Goal: Task Accomplishment & Management: Manage account settings

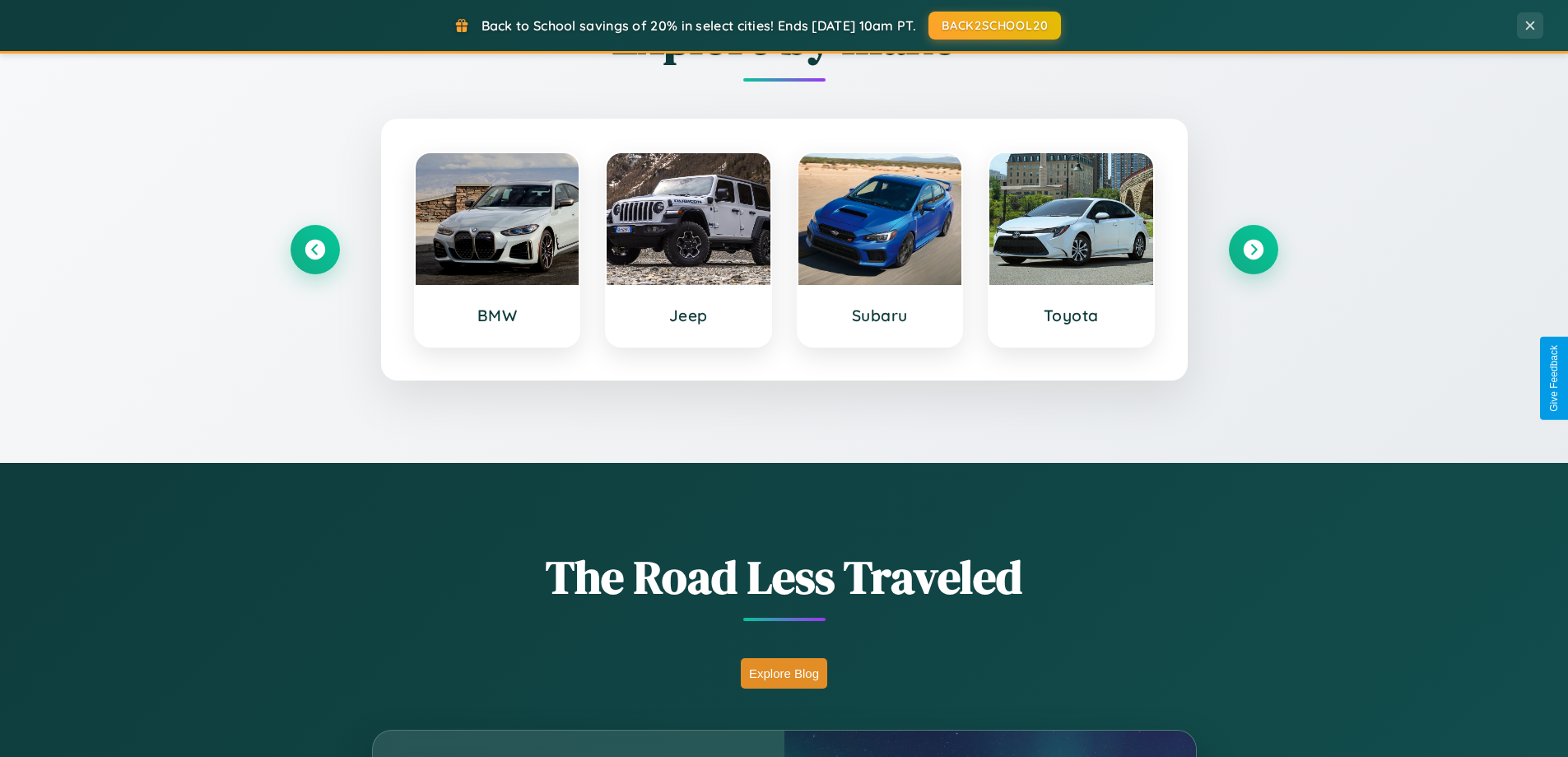
scroll to position [1133, 0]
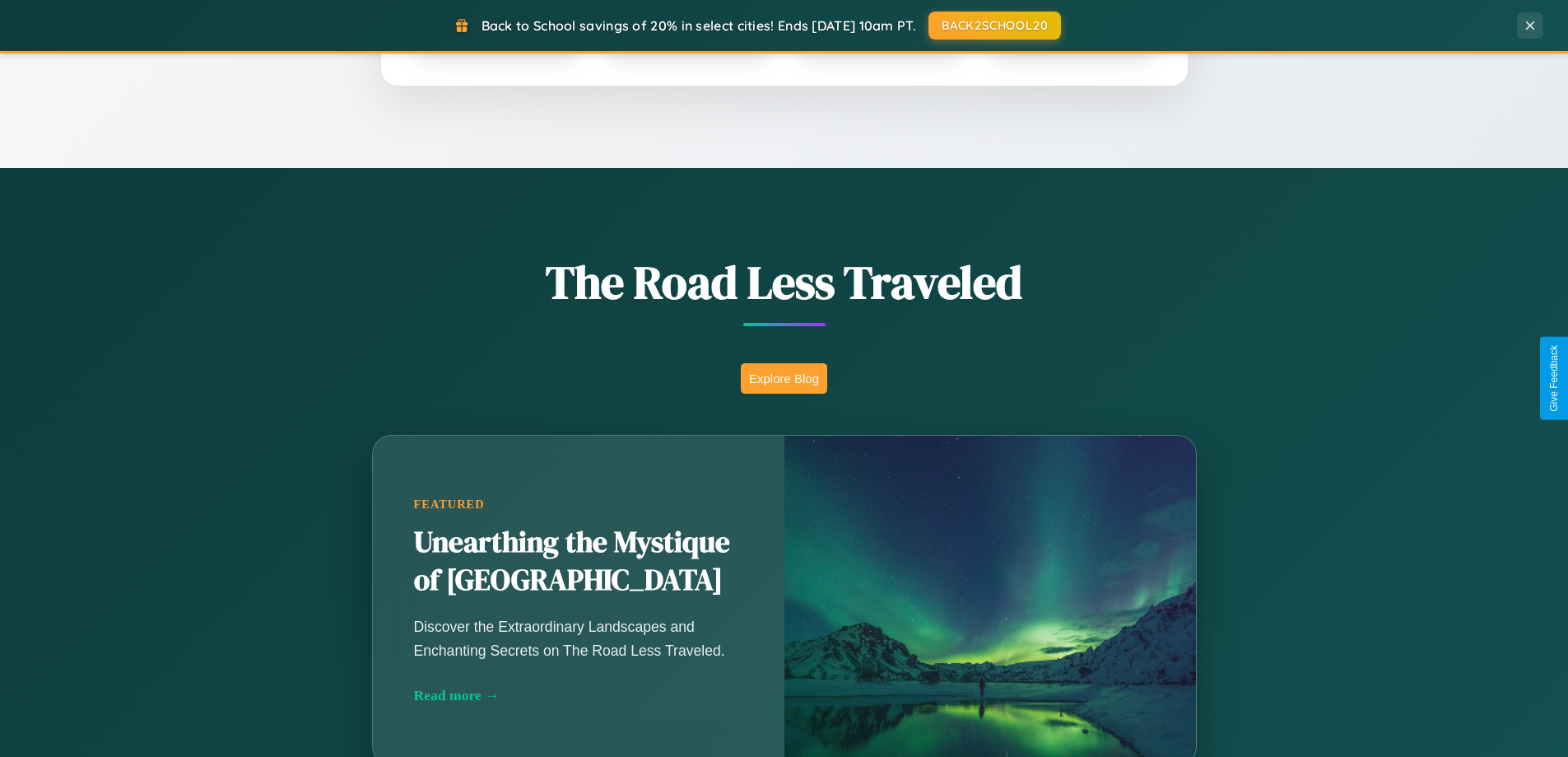
click at [783, 378] on button "Explore Blog" at bounding box center [784, 378] width 86 height 30
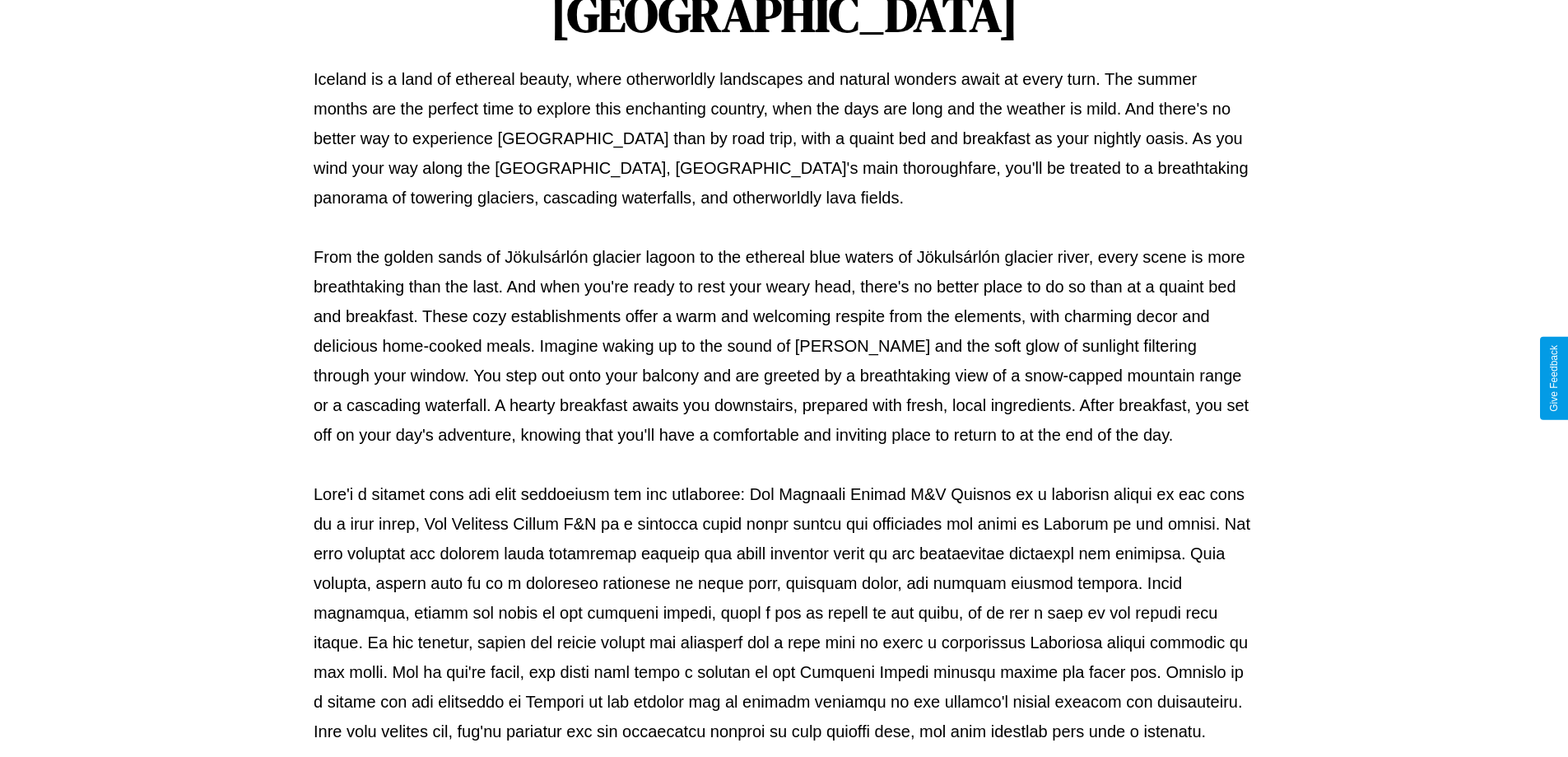
scroll to position [532, 0]
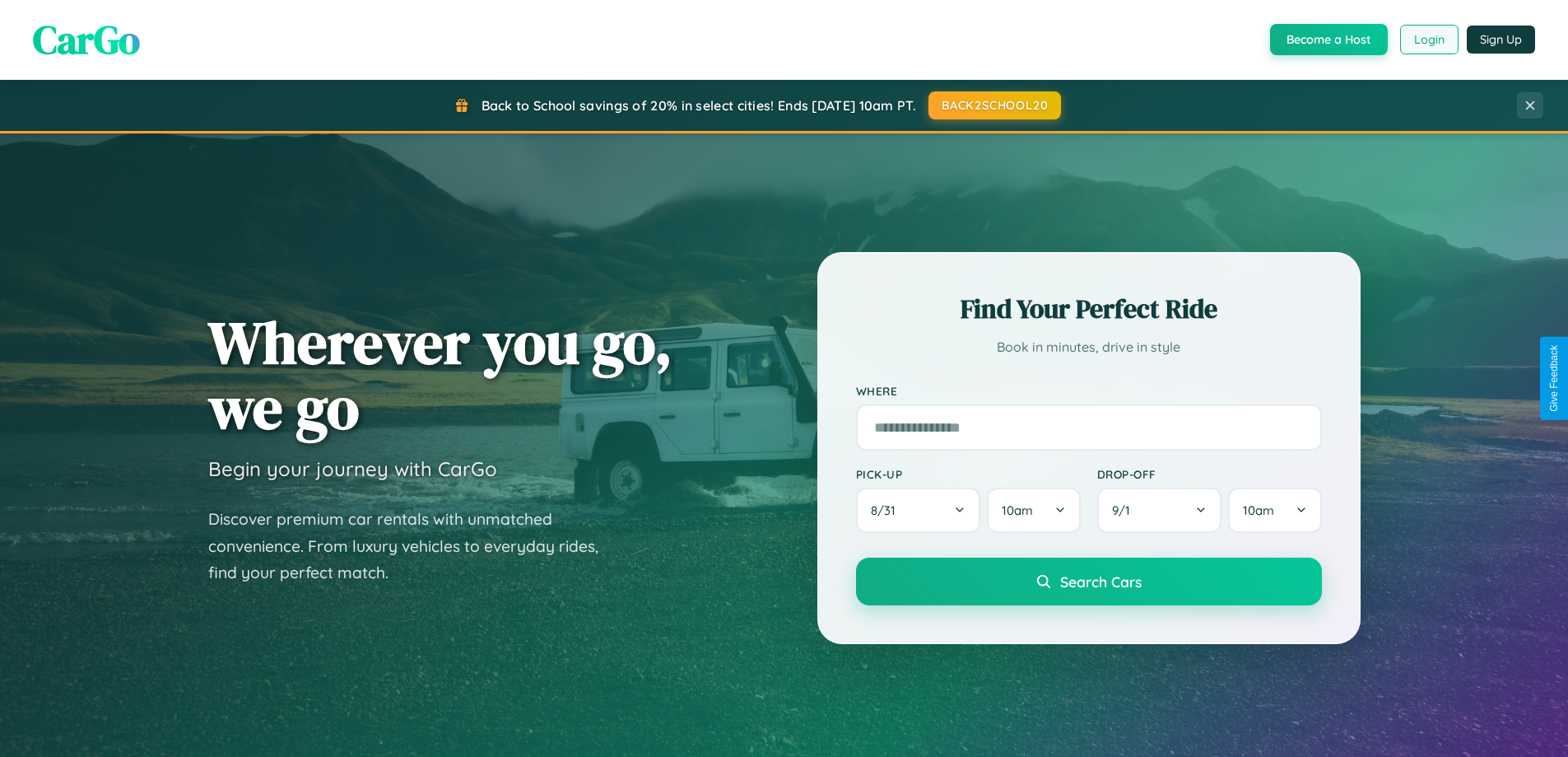
click at [1428, 39] on button "Login" at bounding box center [1429, 39] width 59 height 29
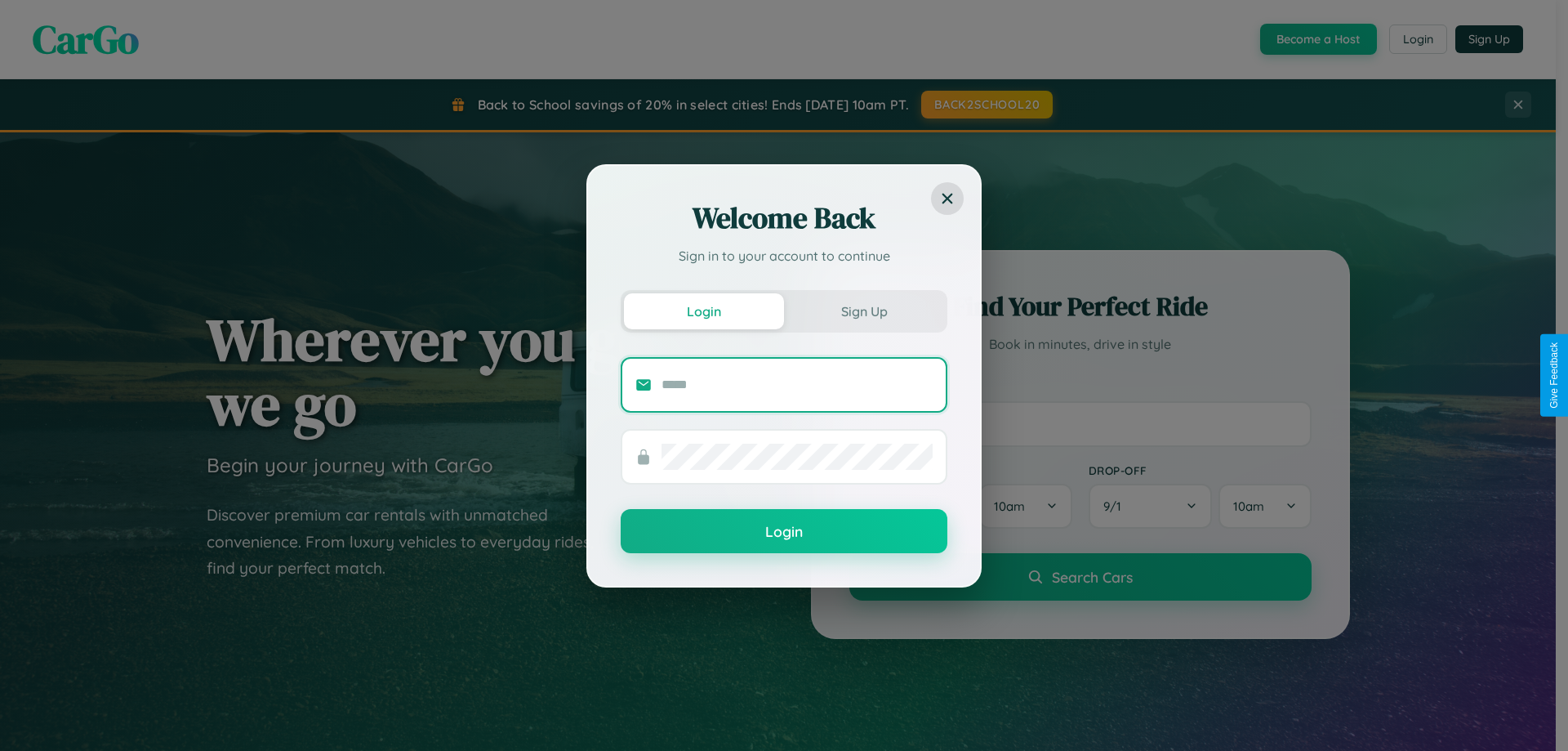
click at [798, 384] on input "text" at bounding box center [797, 384] width 271 height 26
type input "**********"
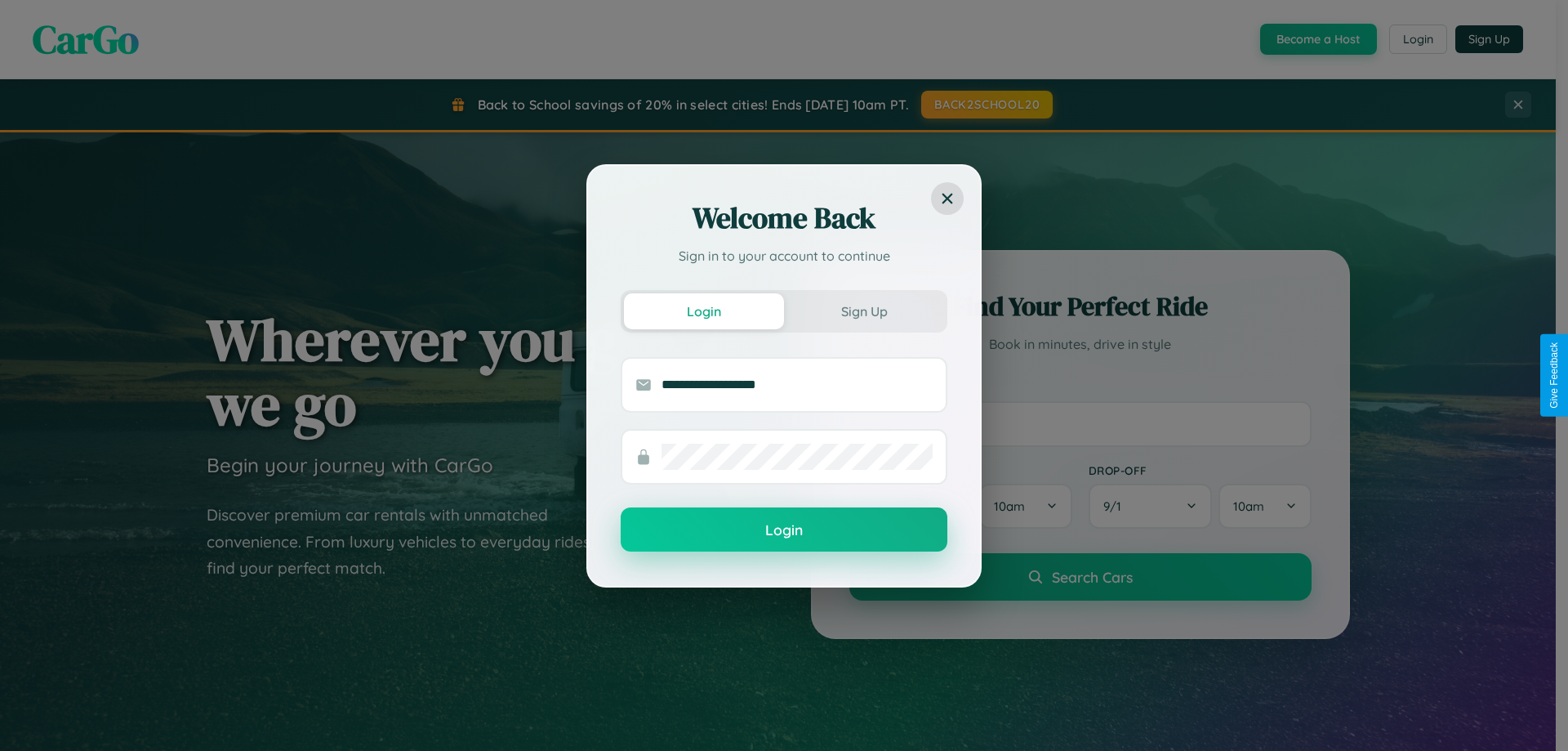
click at [784, 530] on button "Login" at bounding box center [784, 528] width 327 height 44
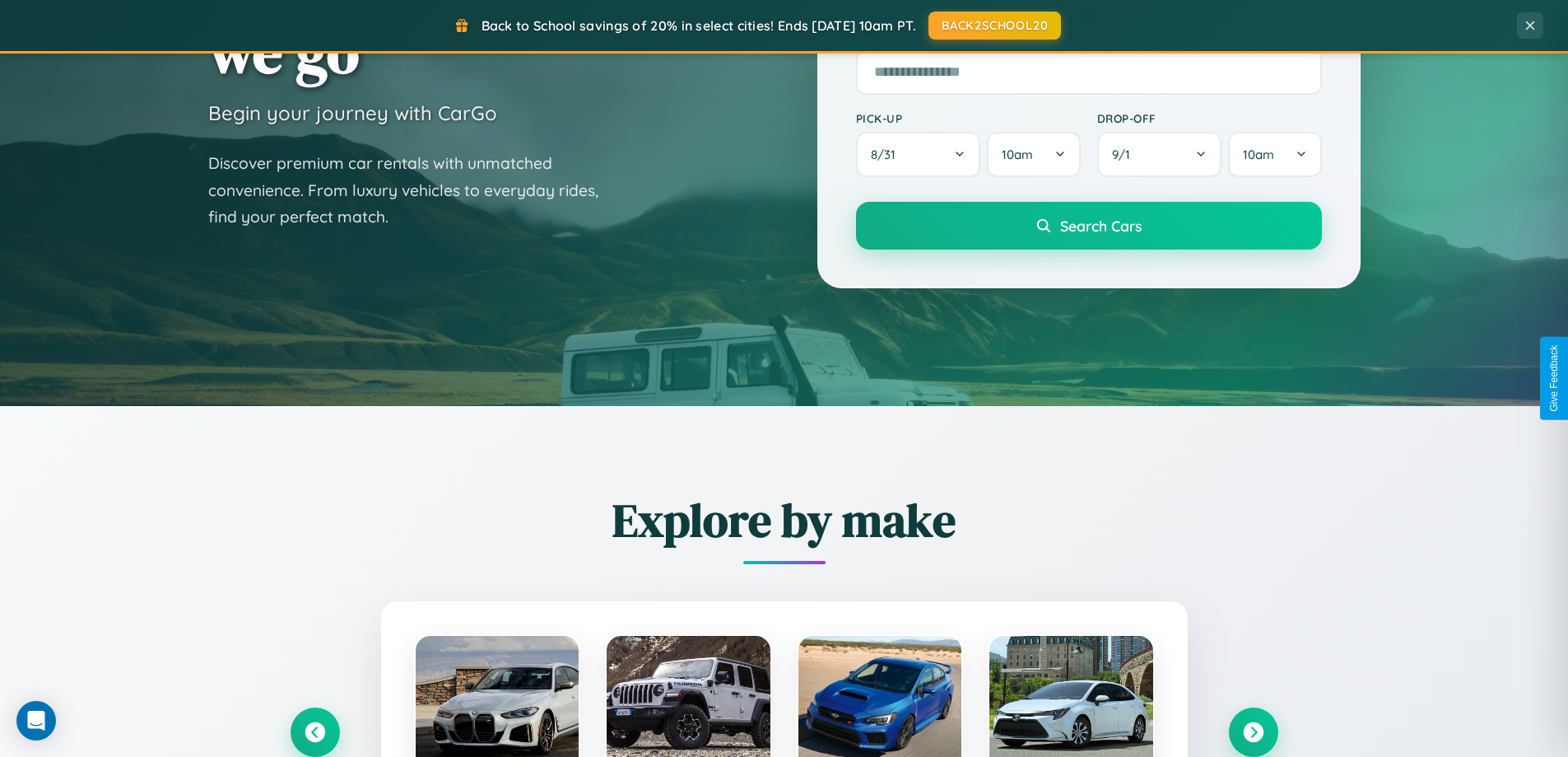
scroll to position [2646, 0]
